Goal: Task Accomplishment & Management: Use online tool/utility

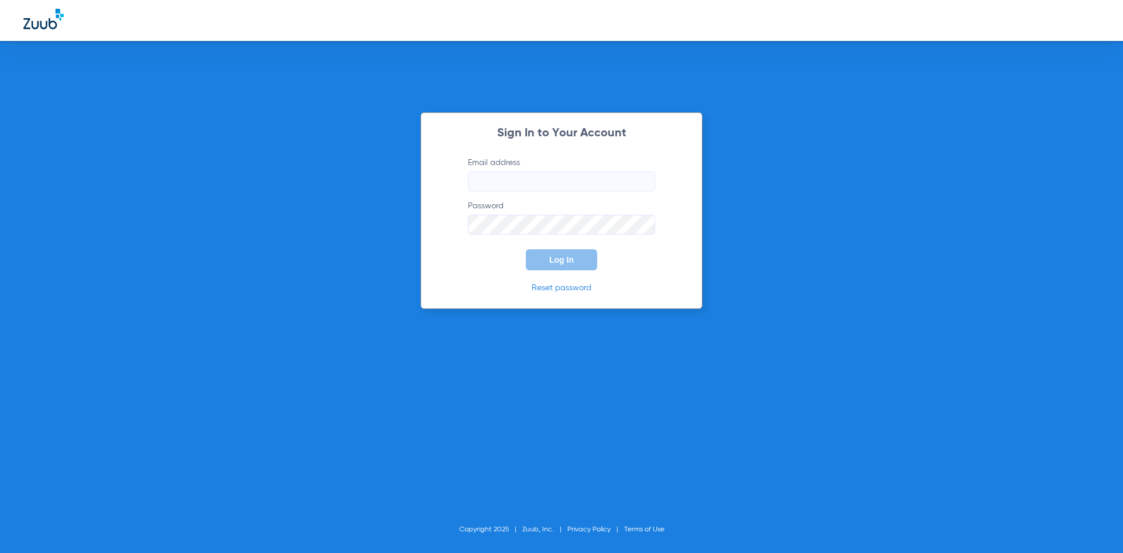
click at [556, 177] on input "Email address" at bounding box center [561, 181] width 187 height 20
click at [569, 183] on input "Stephaniemartinez68" at bounding box center [561, 181] width 187 height 20
click at [478, 182] on input "[EMAIL_ADDRESS][DOMAIN_NAME]" at bounding box center [561, 181] width 187 height 20
type input "[EMAIL_ADDRESS][DOMAIN_NAME]"
click at [541, 269] on button "Log In" at bounding box center [561, 259] width 71 height 21
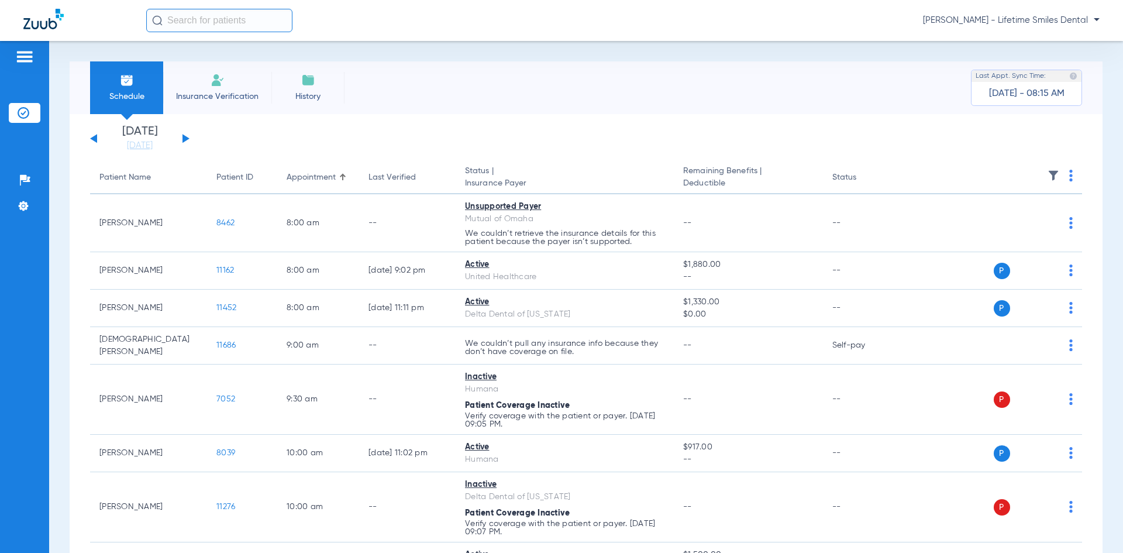
click at [182, 137] on button at bounding box center [185, 138] width 7 height 9
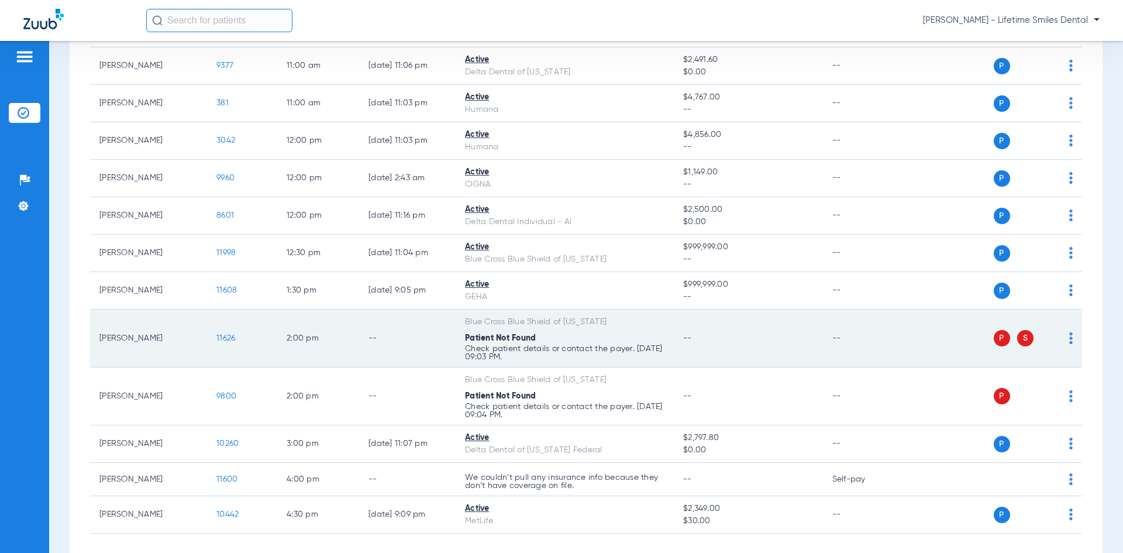
scroll to position [643, 0]
